Goal: Transaction & Acquisition: Book appointment/travel/reservation

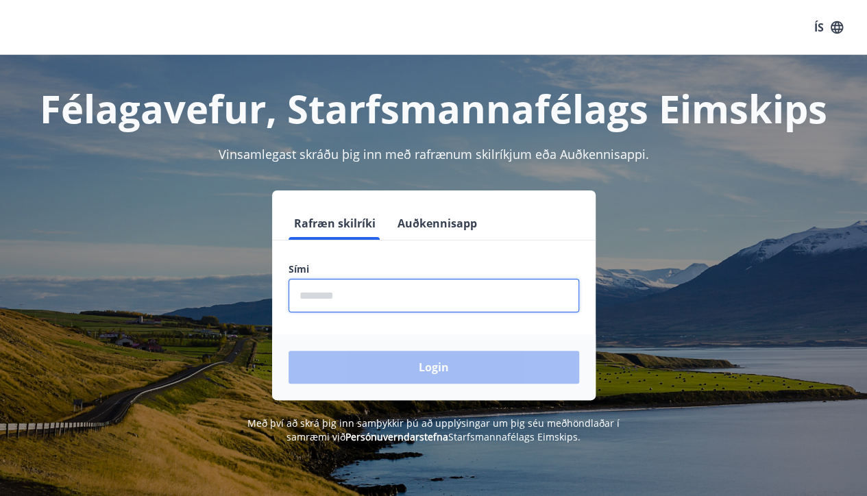
click at [356, 298] on input "phone" at bounding box center [434, 296] width 291 height 34
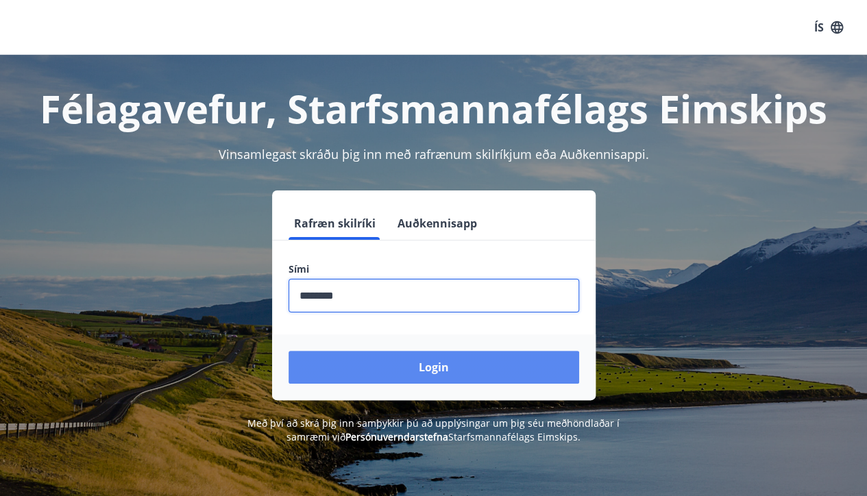
type input "********"
click at [491, 352] on button "Login" at bounding box center [434, 367] width 291 height 33
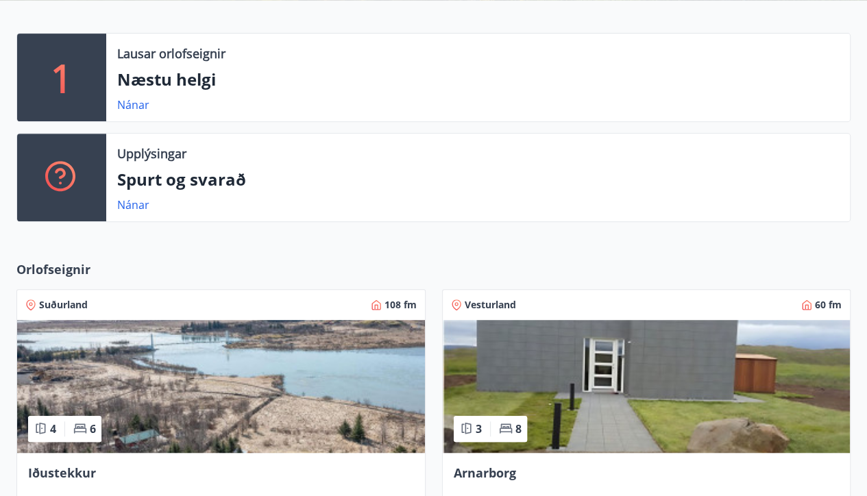
scroll to position [206, 0]
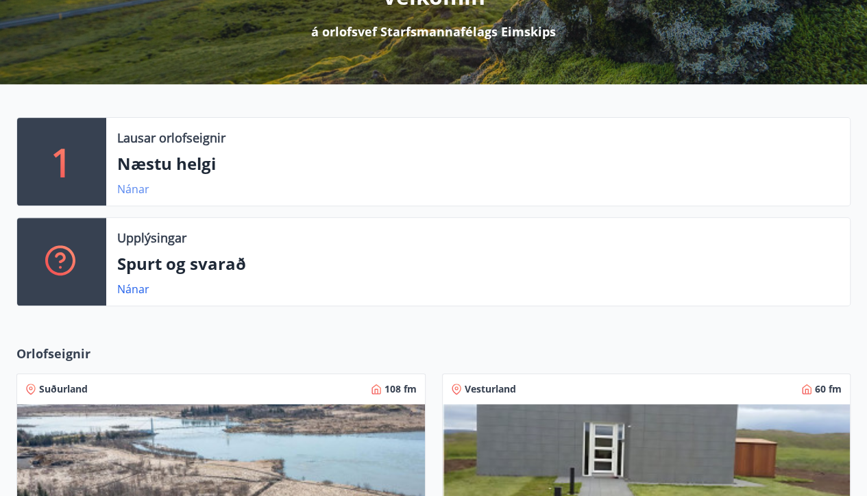
click at [134, 190] on link "Nánar" at bounding box center [133, 189] width 32 height 15
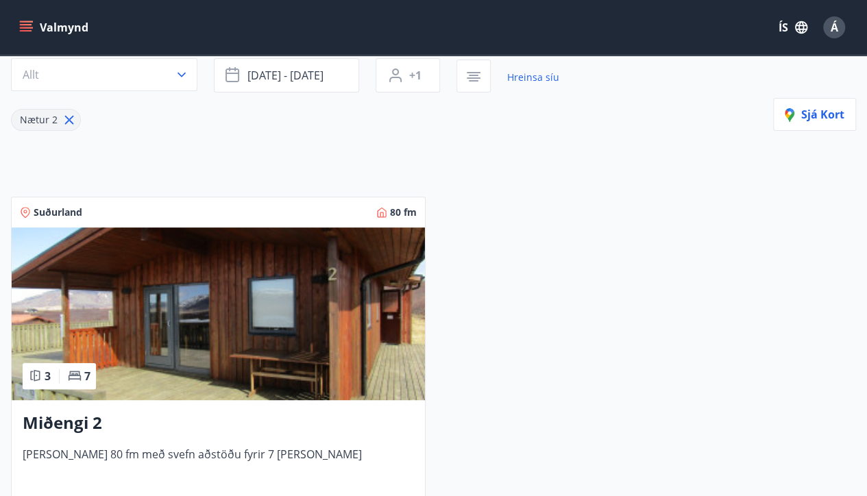
scroll to position [101, 0]
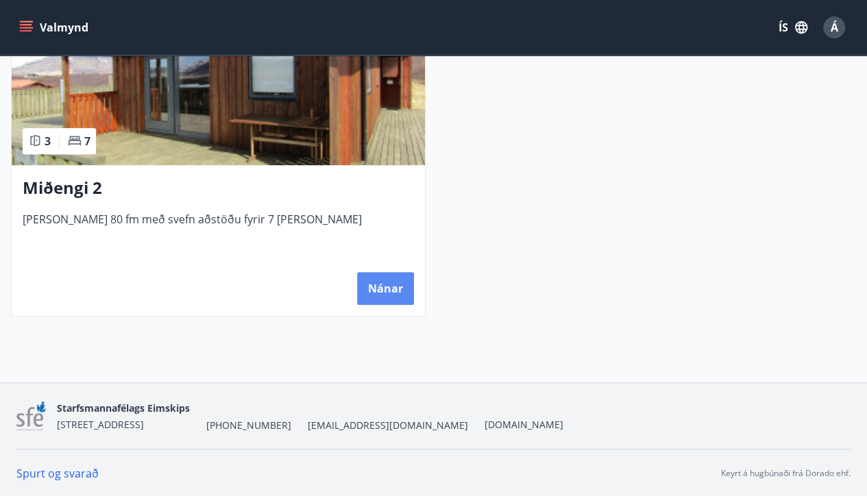
click at [391, 281] on button "Nánar" at bounding box center [385, 288] width 57 height 33
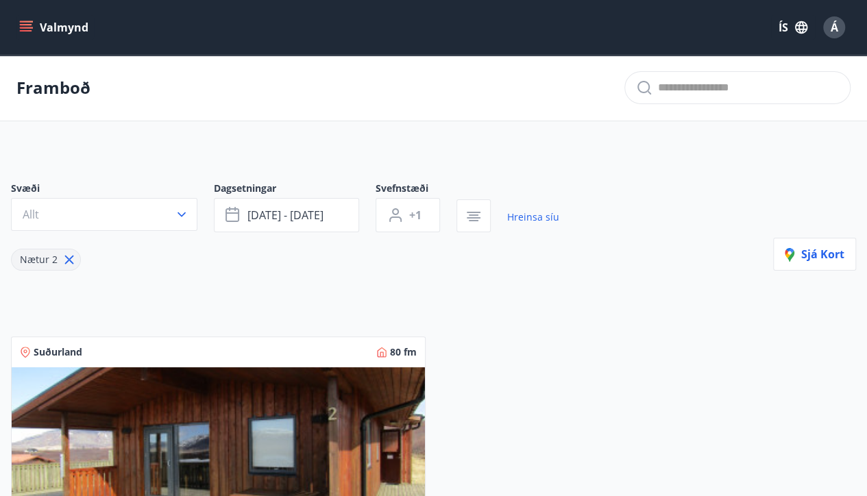
click at [27, 26] on icon "menu" at bounding box center [26, 28] width 14 height 14
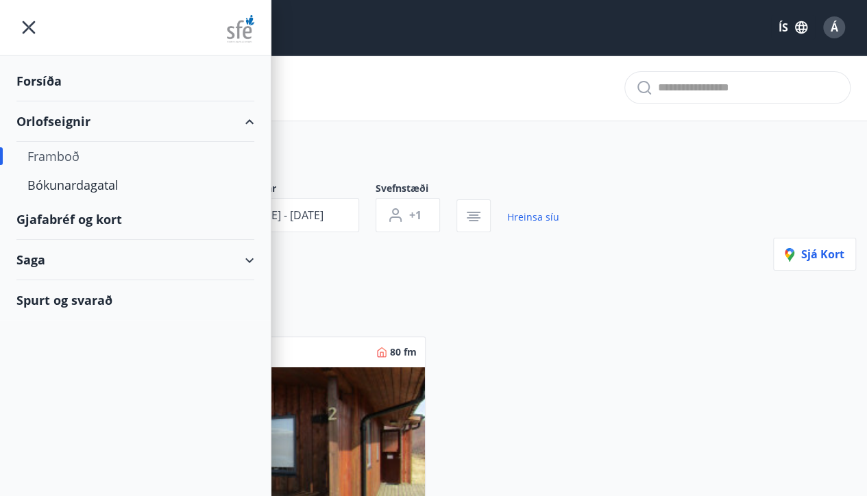
click at [64, 156] on div "Framboð" at bounding box center [135, 156] width 216 height 29
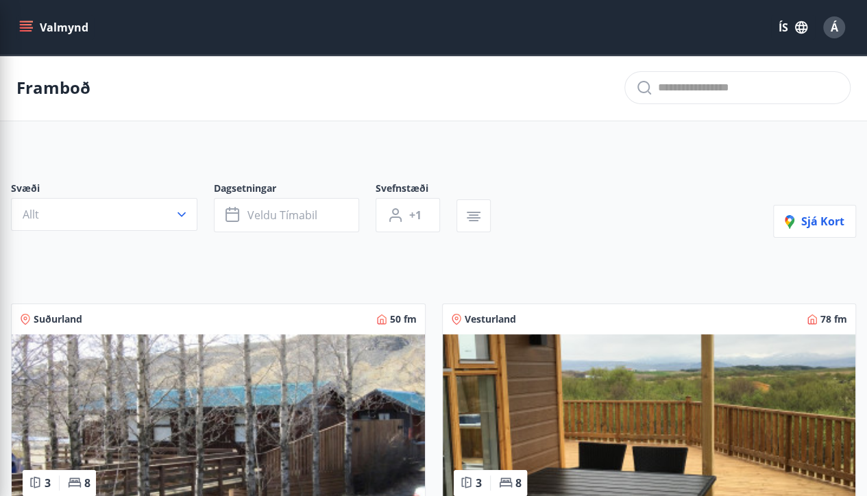
click at [477, 217] on icon "button" at bounding box center [474, 217] width 14 height 1
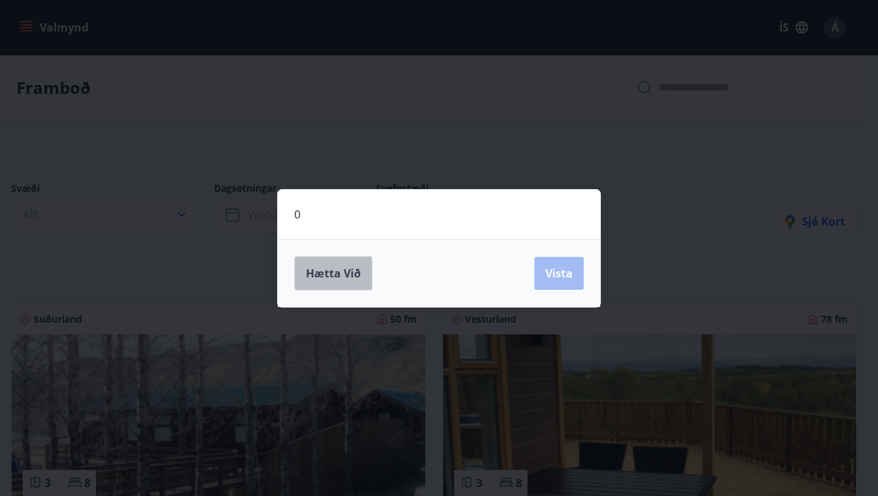
click at [350, 268] on span "Hætta við" at bounding box center [333, 273] width 55 height 15
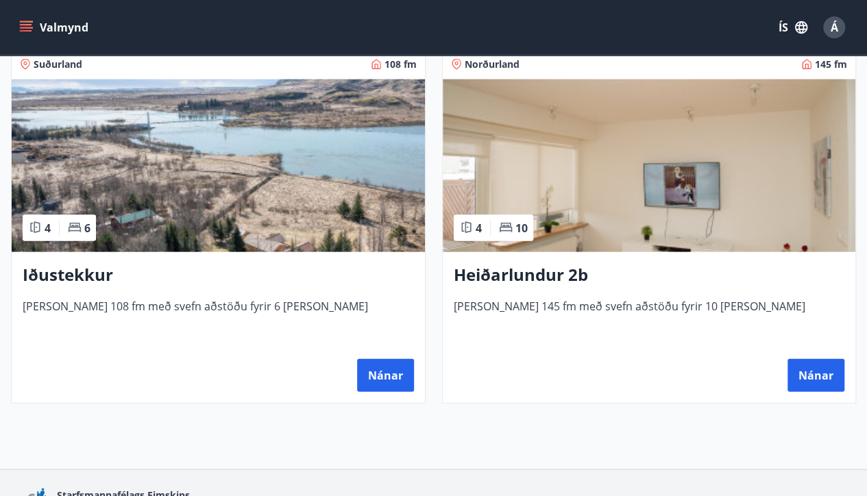
scroll to position [1320, 0]
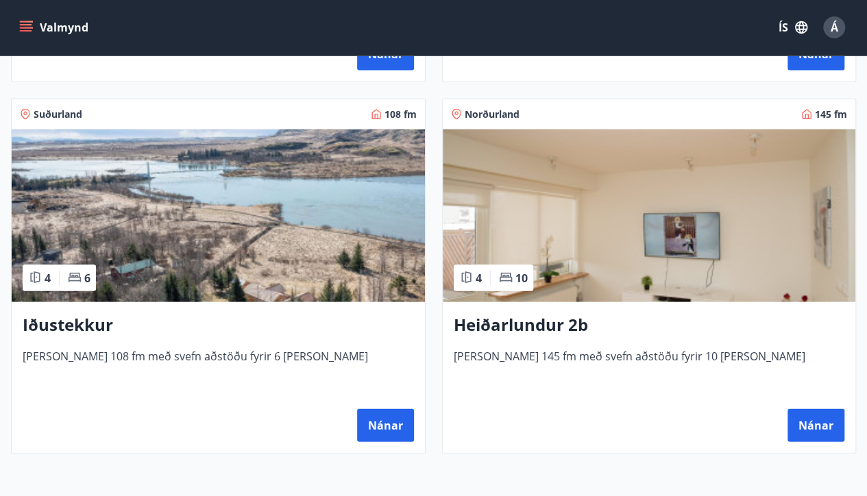
click at [549, 324] on h3 "Heiðarlundur 2b" at bounding box center [649, 325] width 391 height 25
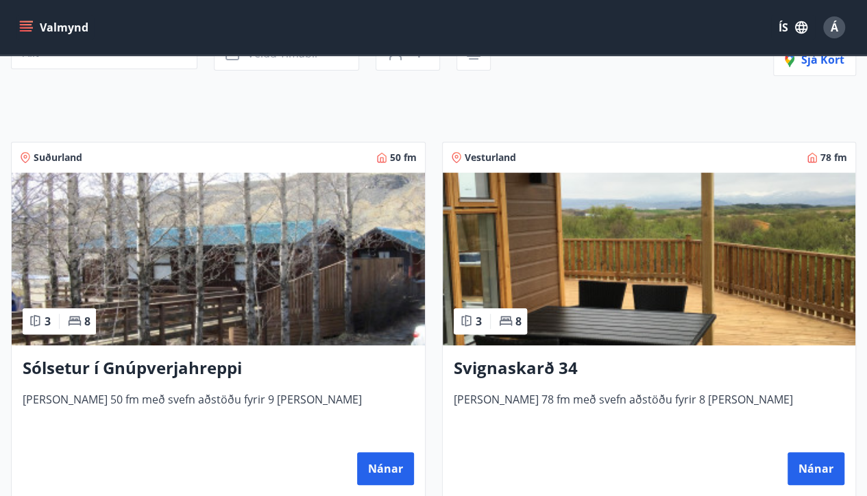
scroll to position [206, 0]
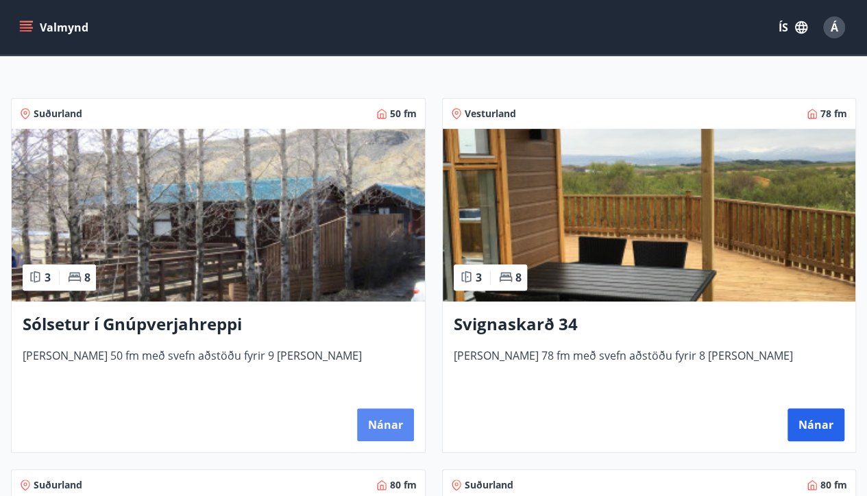
click at [385, 422] on button "Nánar" at bounding box center [385, 425] width 57 height 33
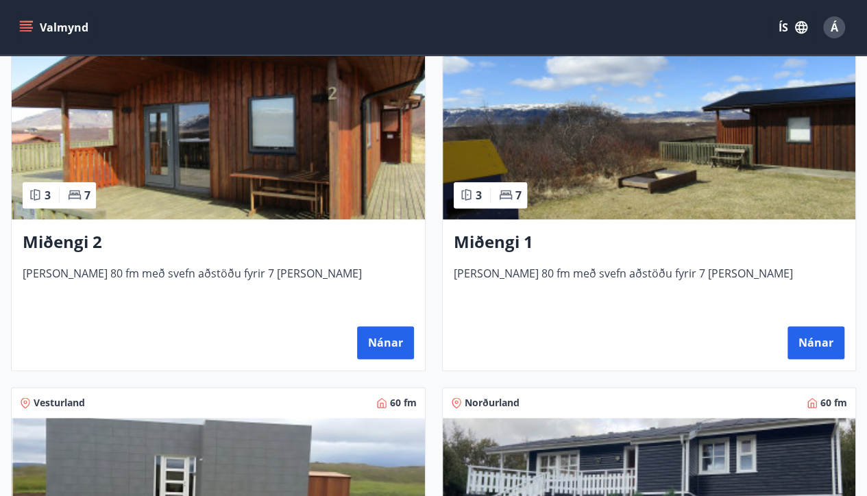
scroll to position [686, 0]
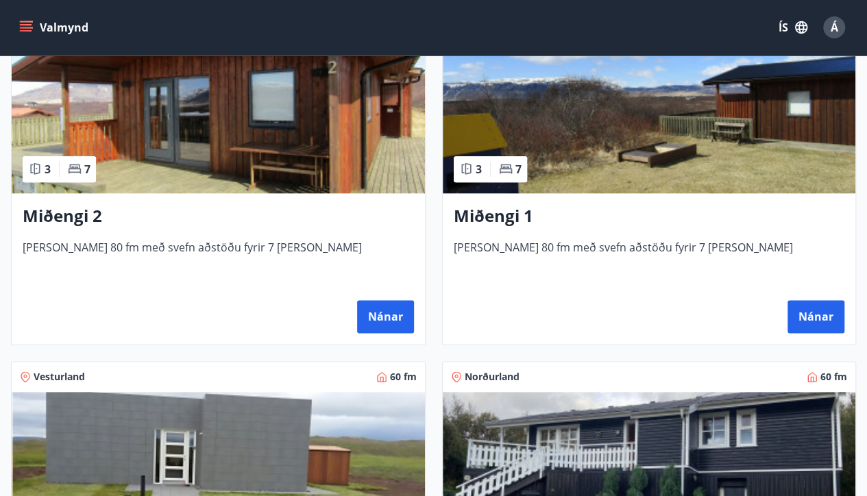
click at [560, 178] on img at bounding box center [649, 107] width 413 height 173
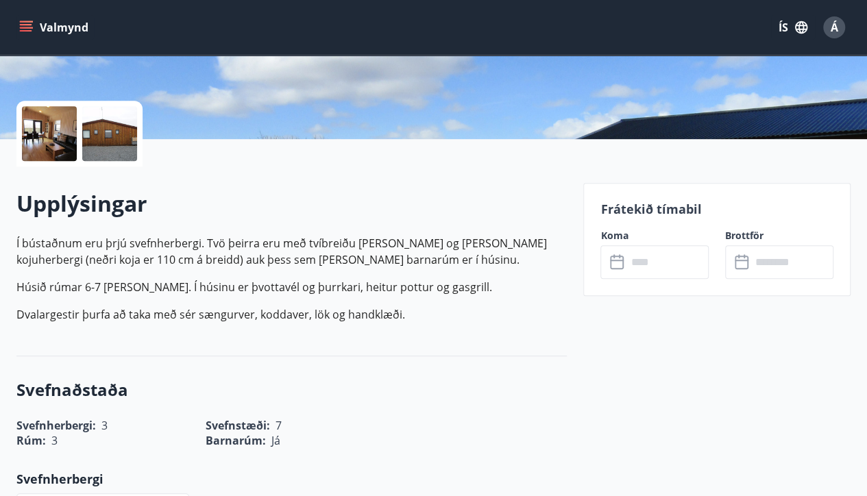
scroll to position [274, 0]
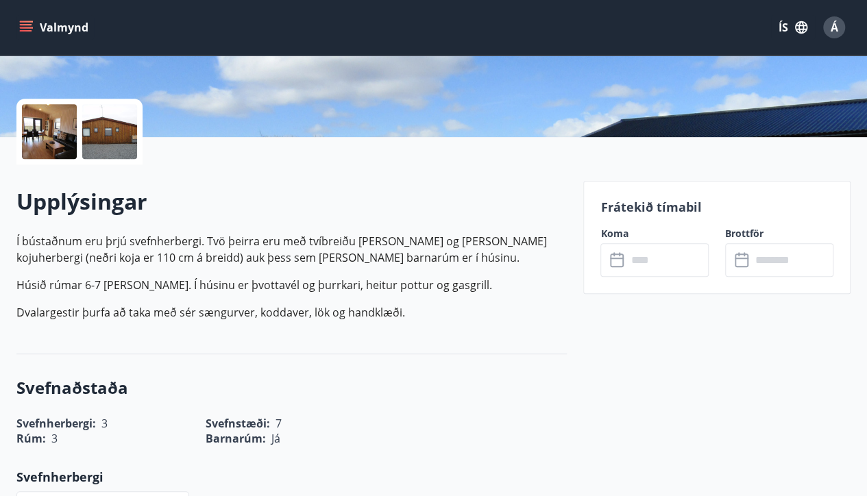
click at [638, 261] on input "text" at bounding box center [668, 260] width 82 height 34
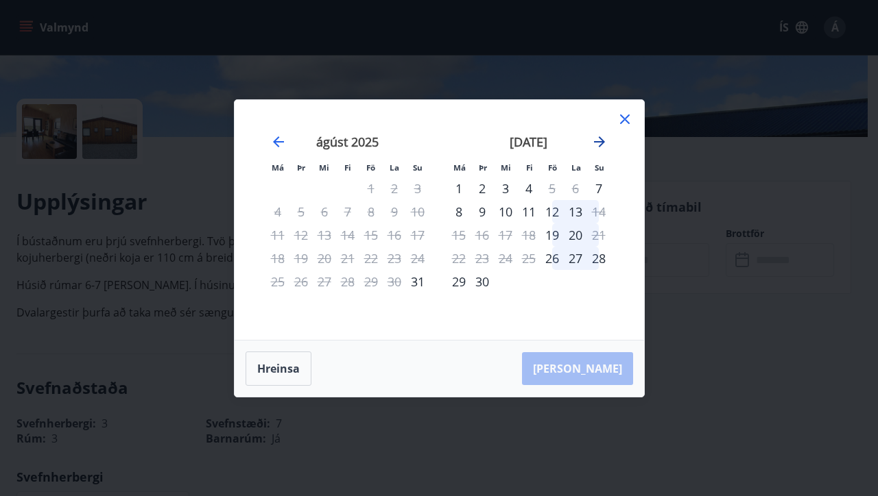
click at [599, 142] on icon "Move forward to switch to the next month." at bounding box center [599, 141] width 11 height 11
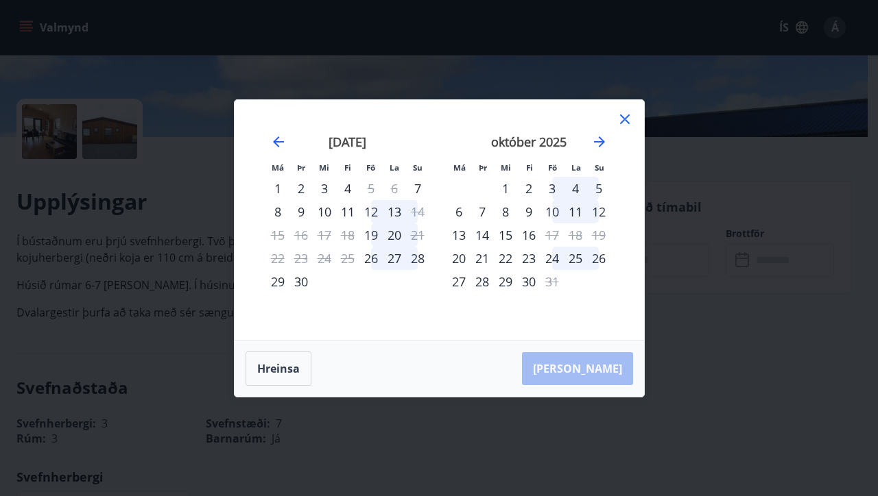
click at [553, 187] on div "3" at bounding box center [551, 188] width 23 height 23
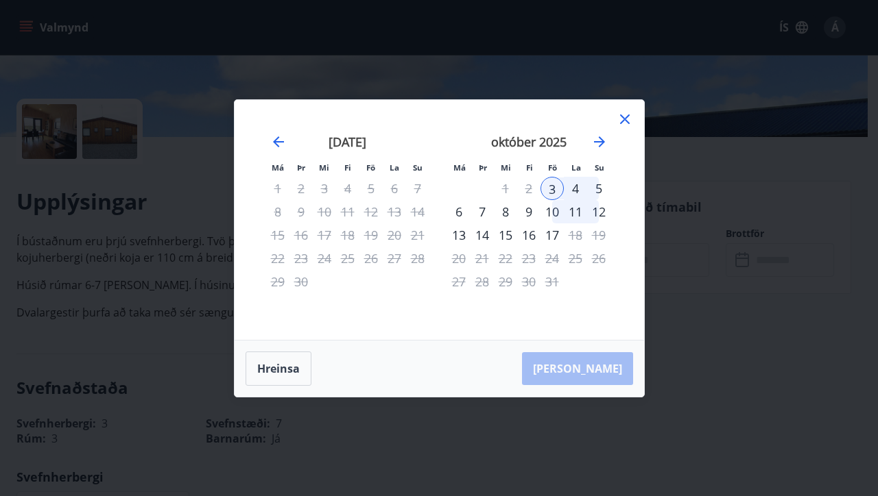
click at [461, 212] on div "6" at bounding box center [458, 211] width 23 height 23
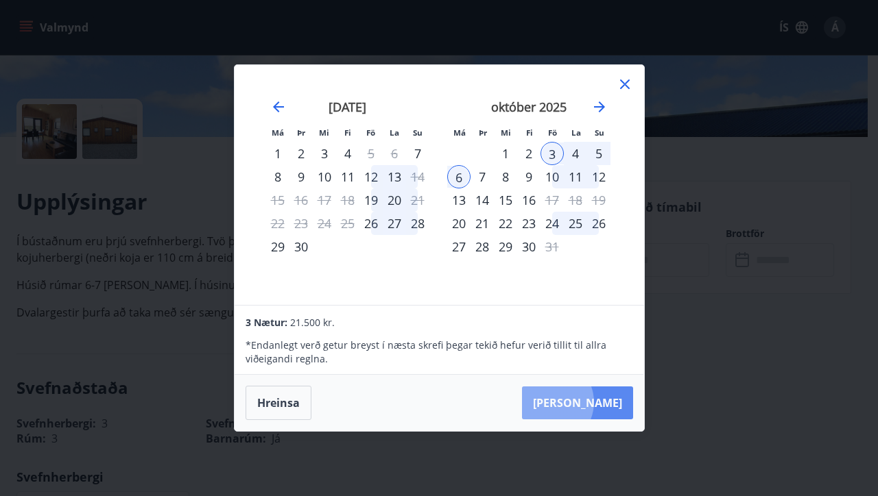
click at [591, 402] on button "[PERSON_NAME]" at bounding box center [577, 403] width 111 height 33
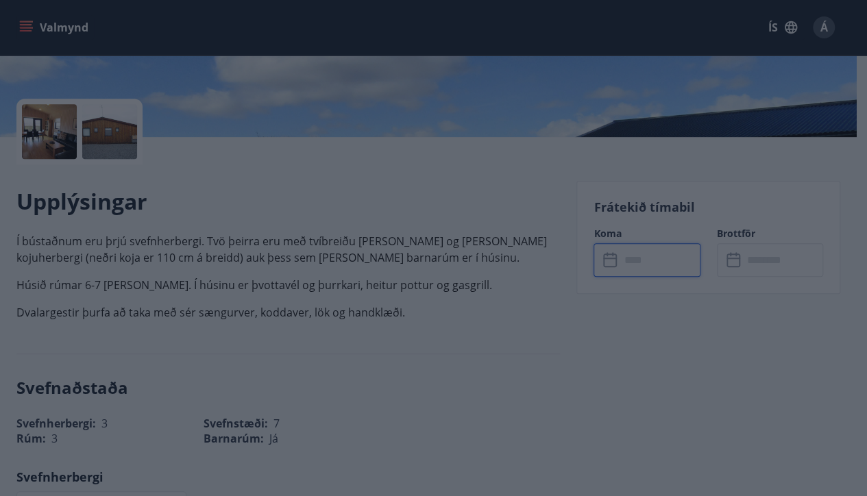
type input "******"
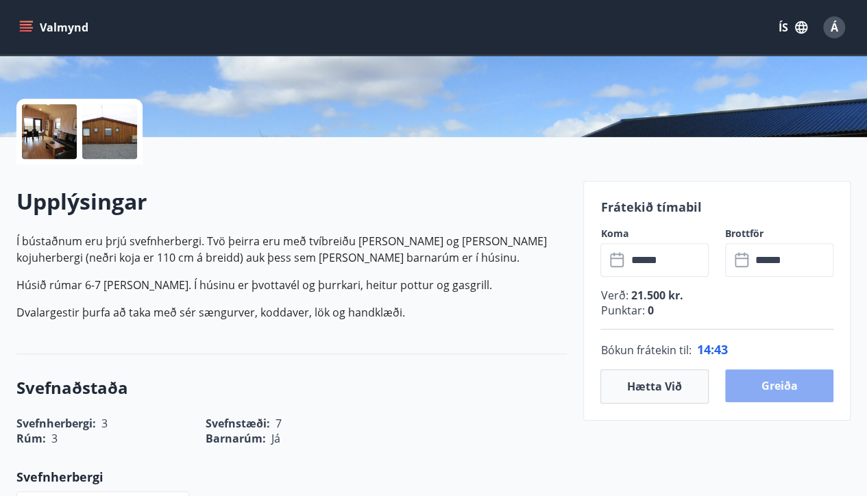
click at [773, 383] on button "Greiða" at bounding box center [779, 386] width 108 height 33
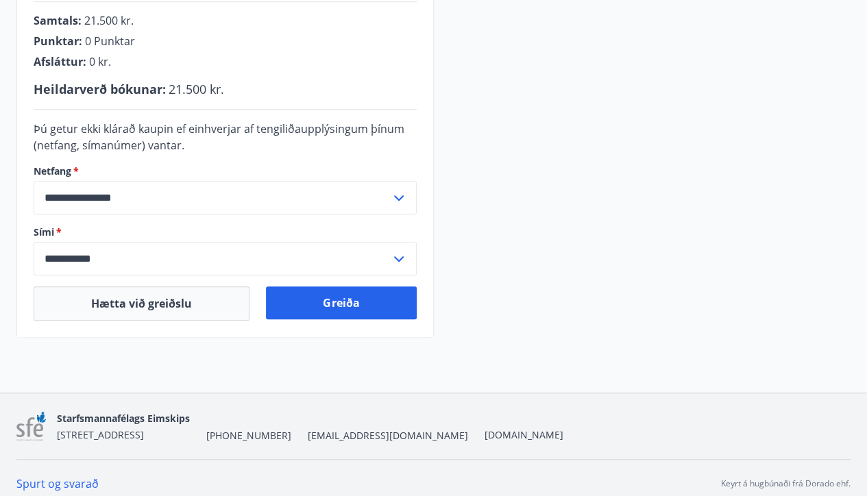
scroll to position [391, 0]
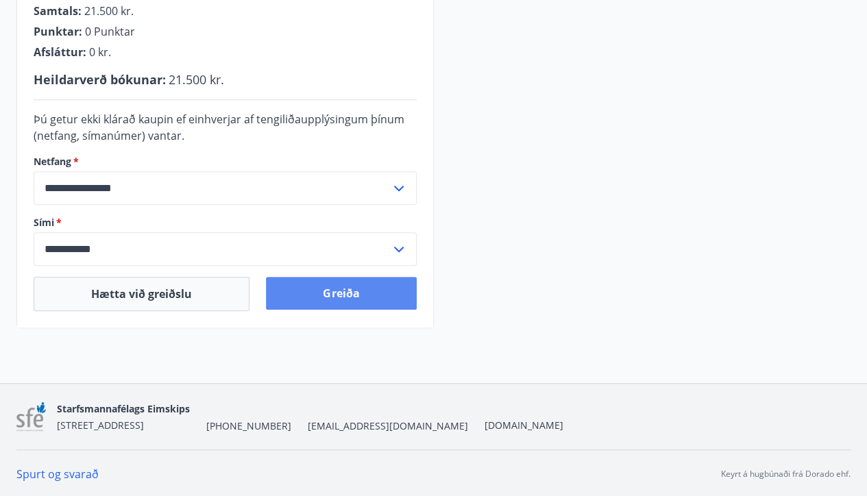
click at [336, 293] on button "Greiða" at bounding box center [341, 293] width 150 height 33
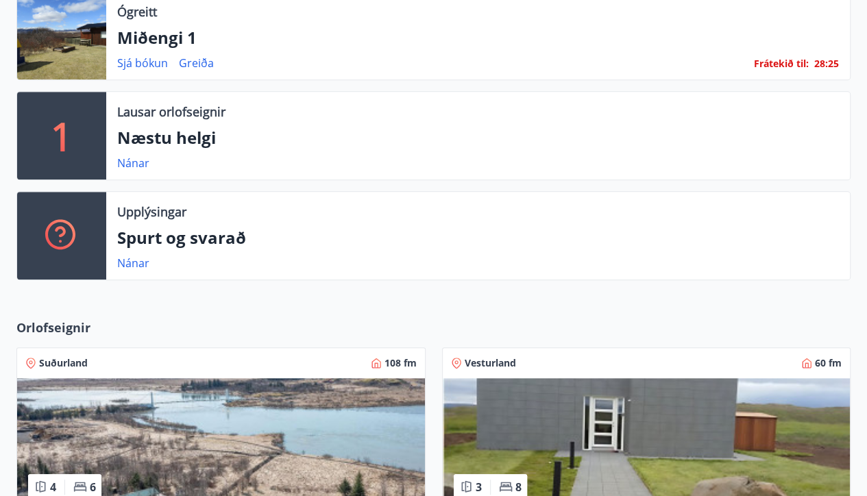
scroll to position [324, 0]
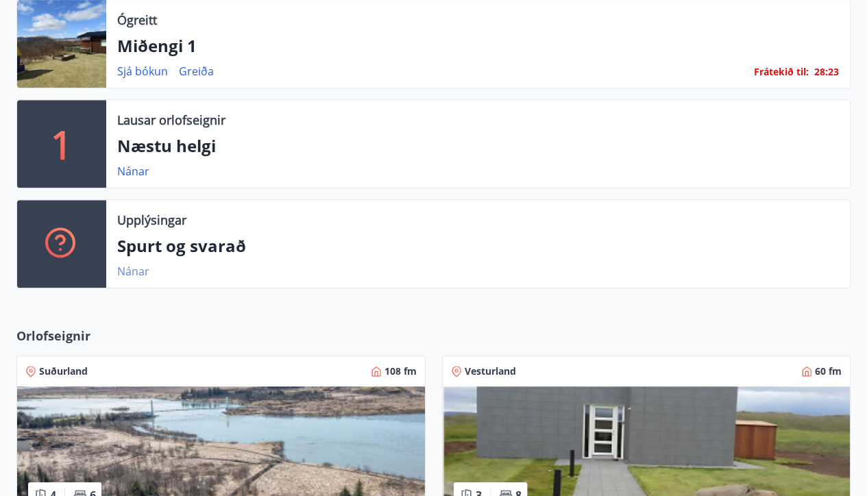
click at [133, 269] on link "Nánar" at bounding box center [133, 271] width 32 height 15
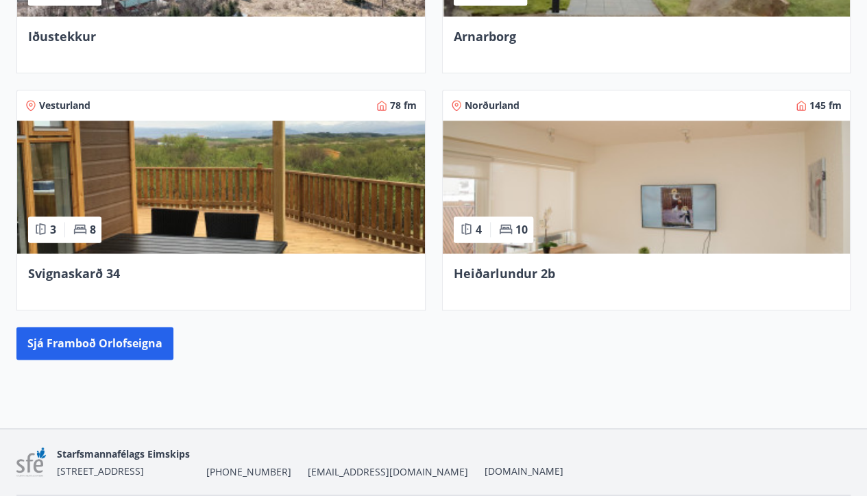
scroll to position [872, 0]
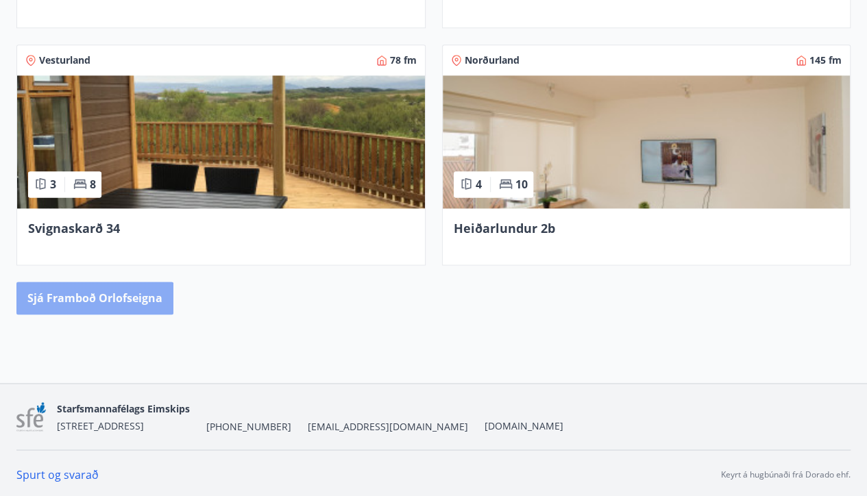
click at [93, 301] on button "Sjá framboð orlofseigna" at bounding box center [94, 298] width 157 height 33
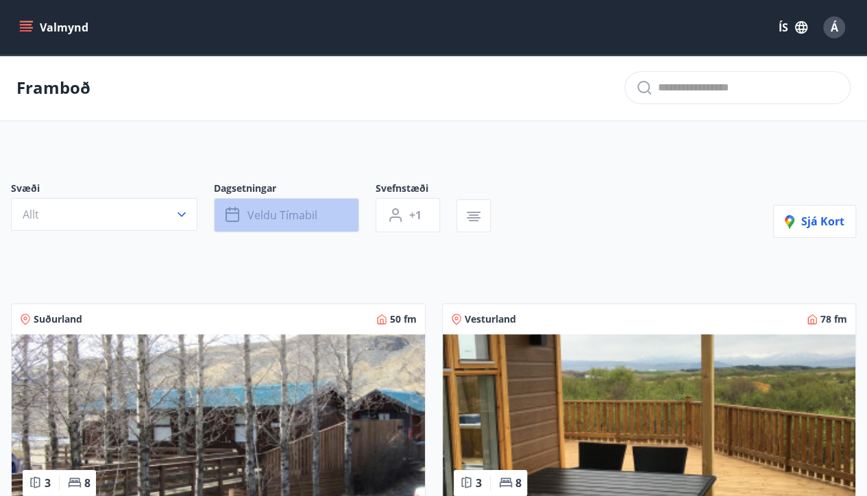
click at [259, 215] on span "Veldu tímabil" at bounding box center [283, 215] width 70 height 15
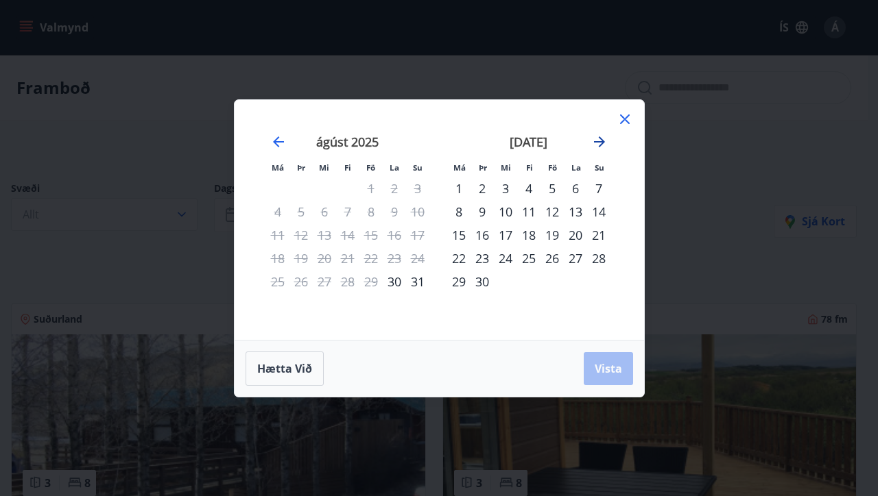
click at [598, 142] on icon "Move forward to switch to the next month." at bounding box center [599, 141] width 11 height 11
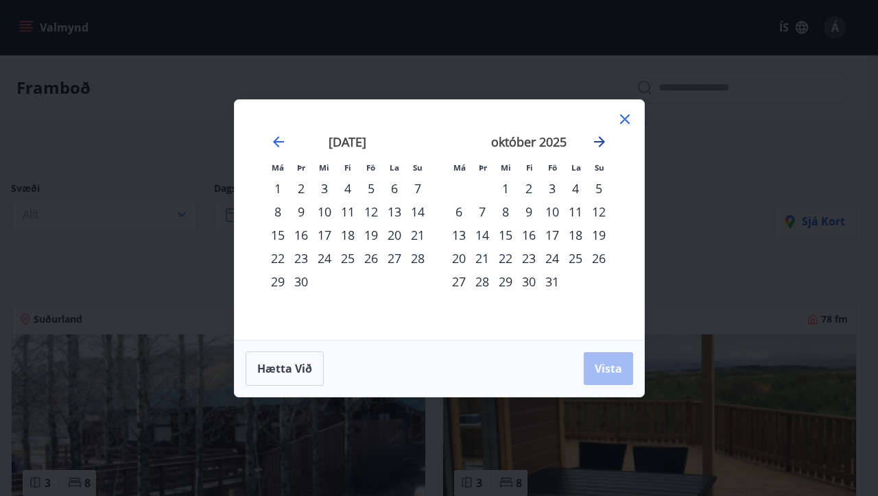
click at [598, 142] on icon "Move forward to switch to the next month." at bounding box center [599, 141] width 11 height 11
click at [459, 259] on div "22" at bounding box center [458, 258] width 23 height 23
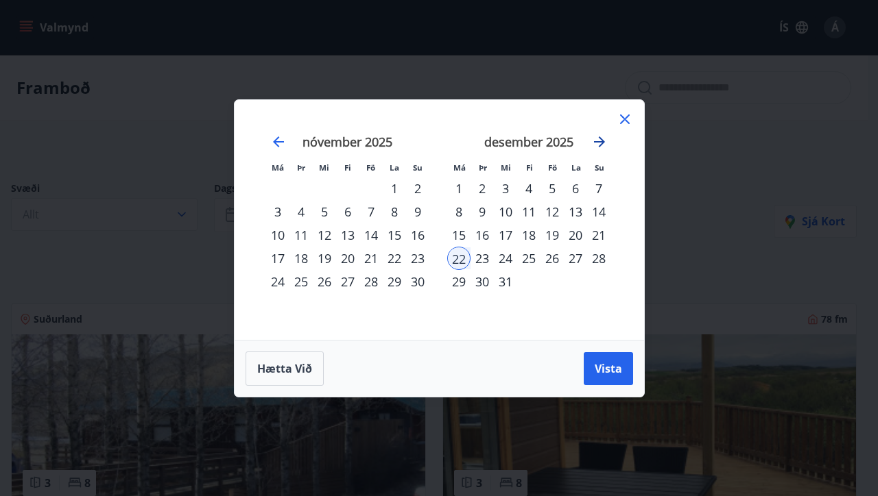
click at [597, 143] on icon "Move forward to switch to the next month." at bounding box center [599, 142] width 16 height 16
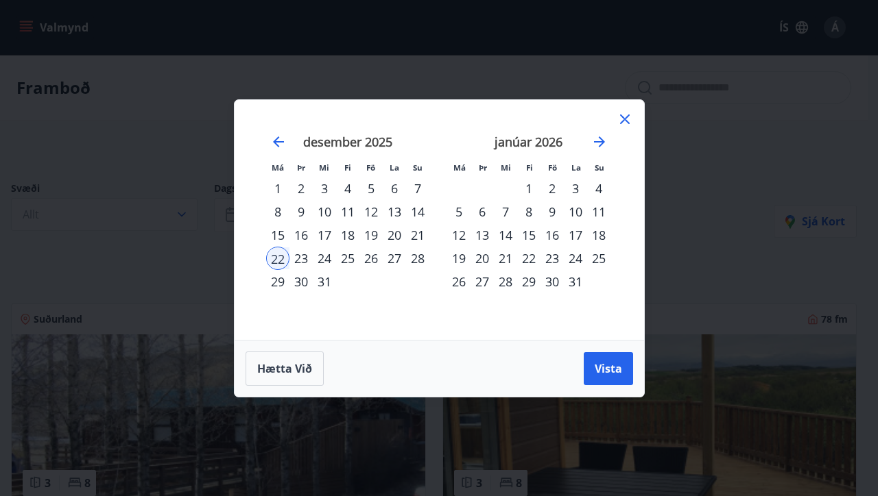
click at [554, 187] on div "2" at bounding box center [551, 188] width 23 height 23
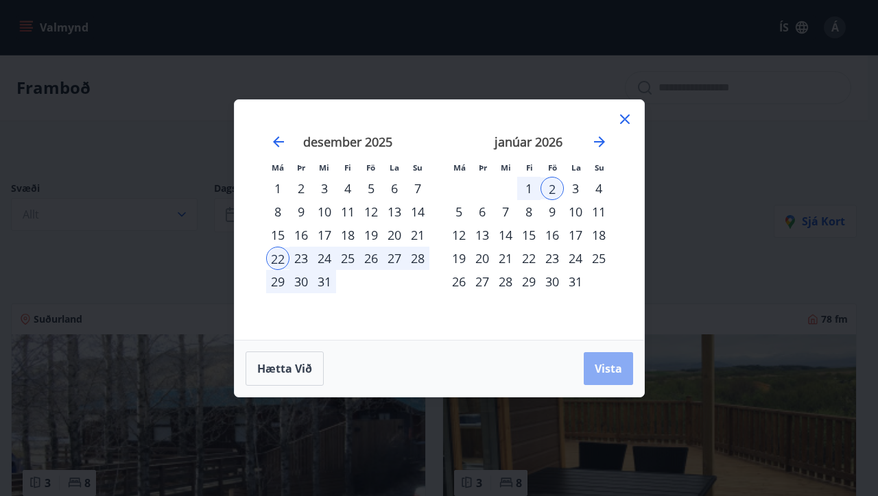
click at [607, 368] on span "Vista" at bounding box center [607, 368] width 27 height 15
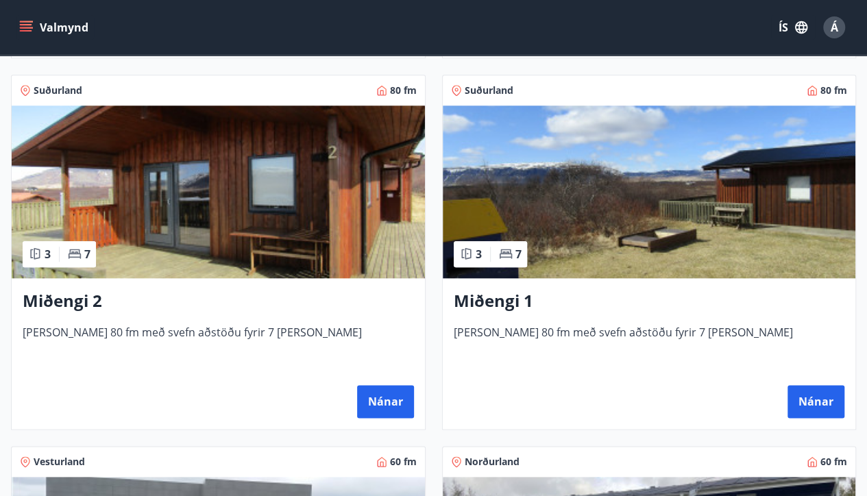
scroll to position [617, 0]
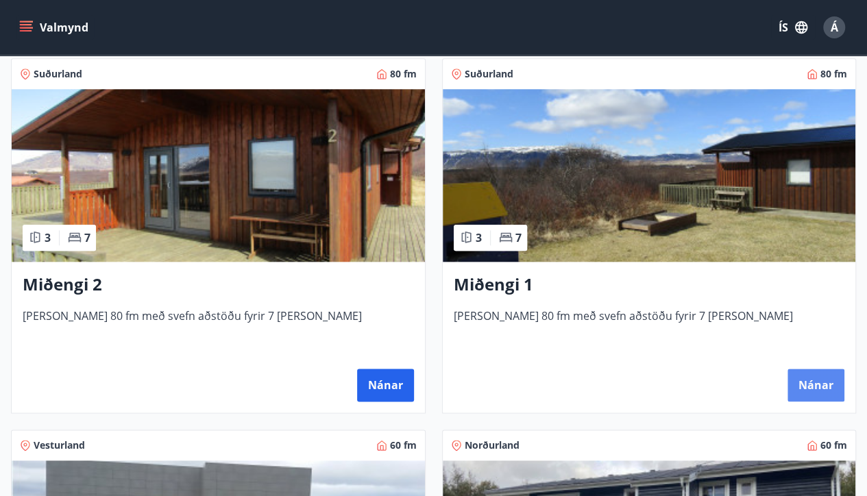
click at [815, 378] on button "Nánar" at bounding box center [816, 385] width 57 height 33
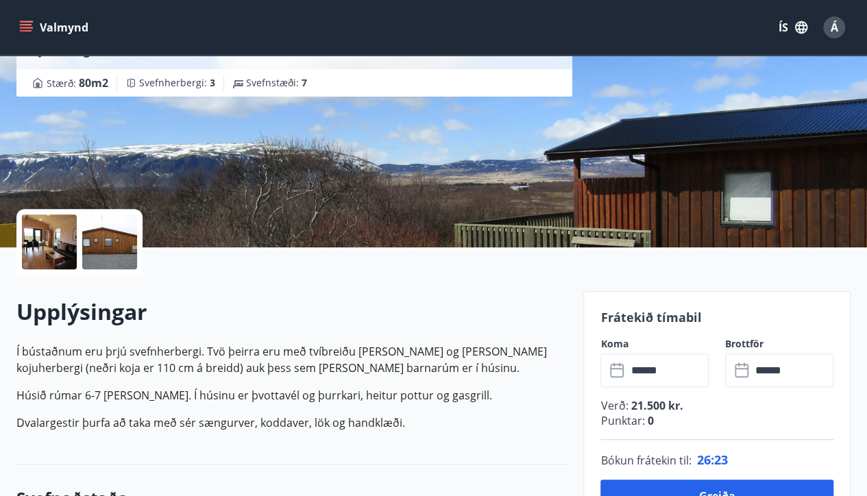
scroll to position [206, 0]
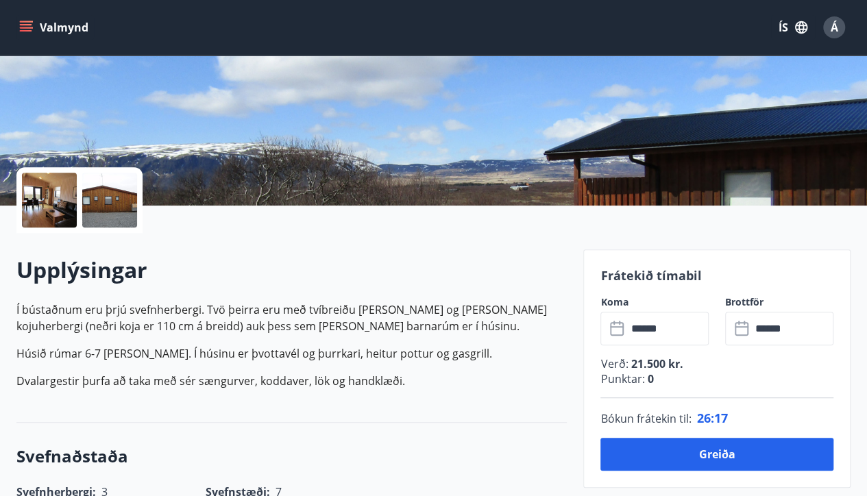
click at [677, 330] on input "******" at bounding box center [668, 329] width 82 height 34
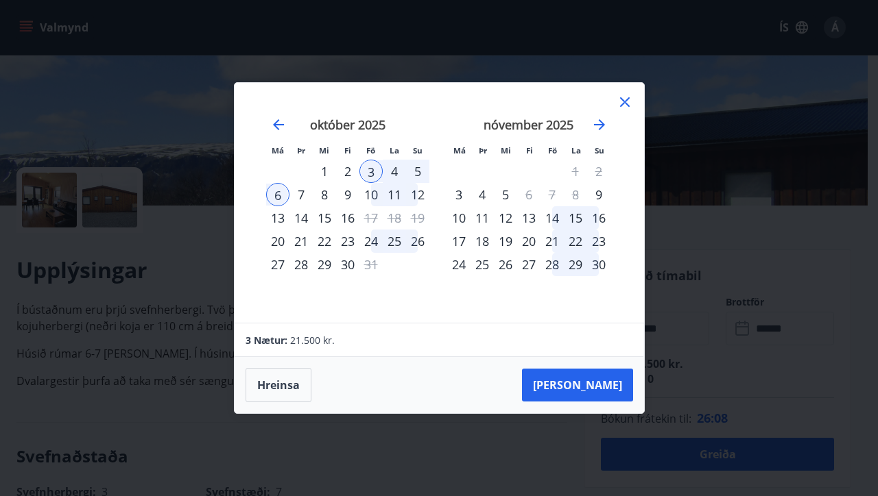
click at [616, 104] on icon at bounding box center [624, 102] width 16 height 16
